Goal: Task Accomplishment & Management: Manage account settings

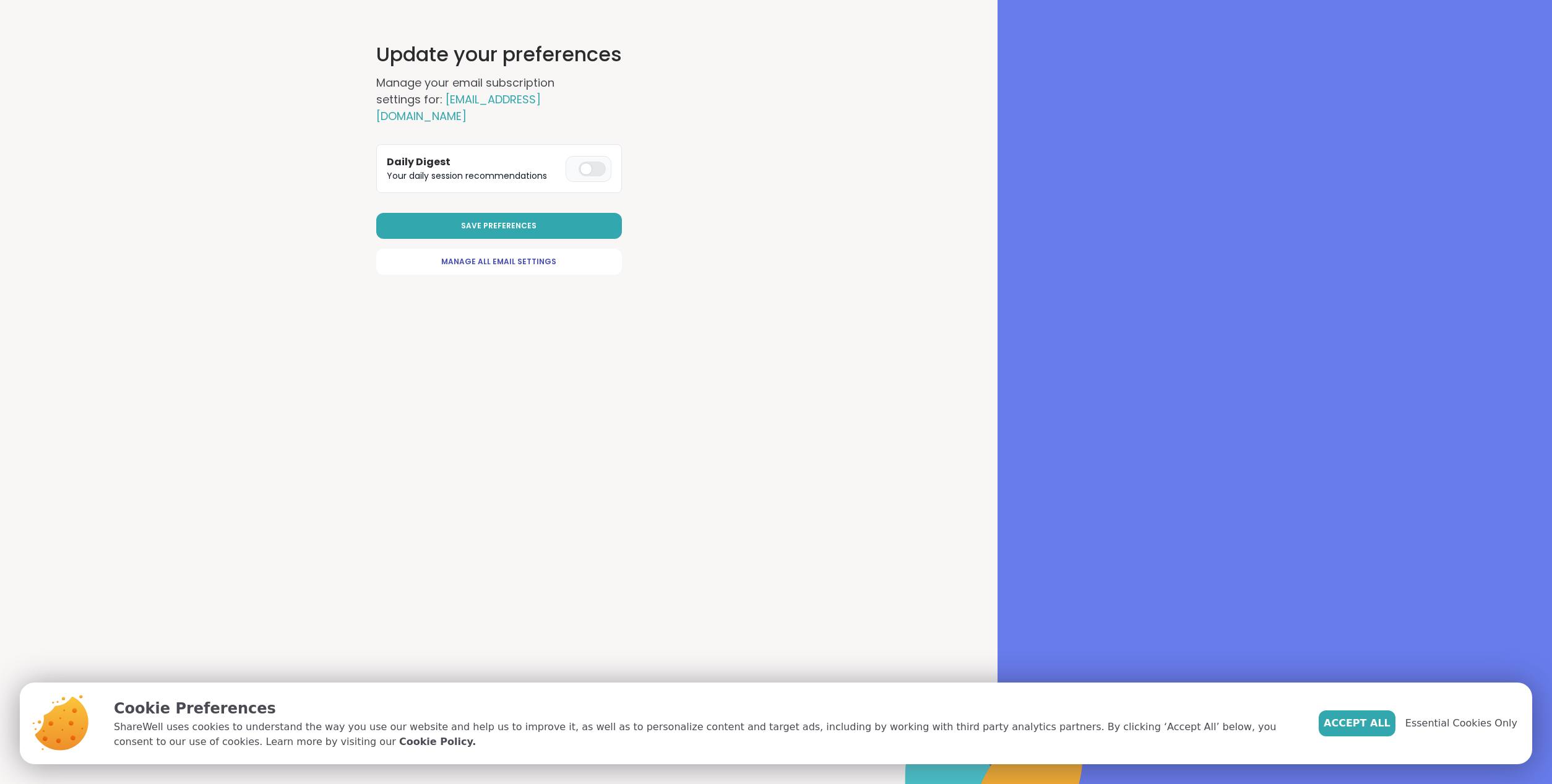
click at [595, 161] on div at bounding box center [592, 169] width 27 height 15
click at [538, 256] on span "Manage All Email Settings" at bounding box center [499, 262] width 115 height 11
click at [542, 256] on span "Manage All Email Settings" at bounding box center [499, 262] width 115 height 11
